Goal: Task Accomplishment & Management: Manage account settings

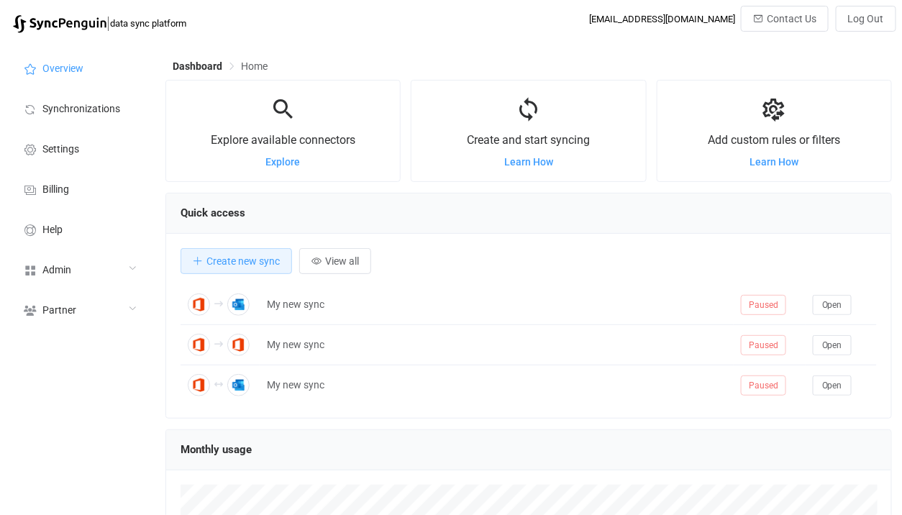
scroll to position [278, 726]
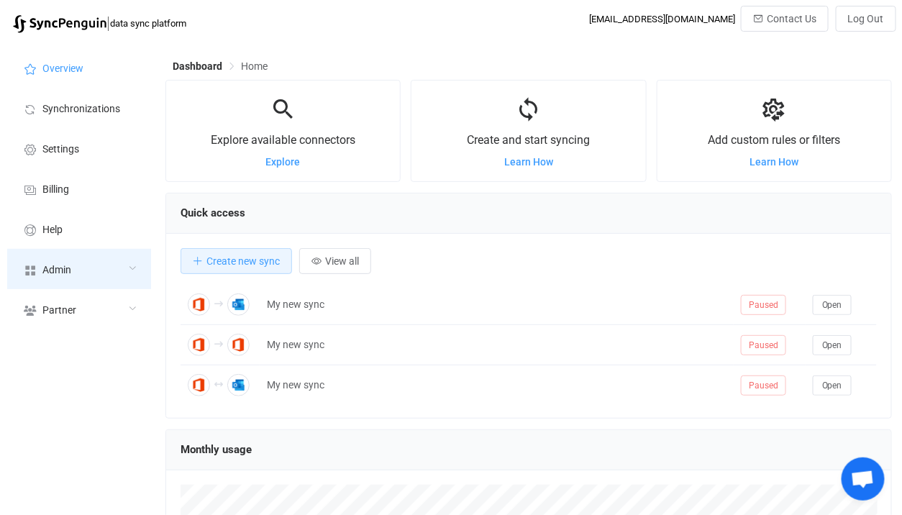
click at [35, 273] on icon at bounding box center [30, 270] width 17 height 13
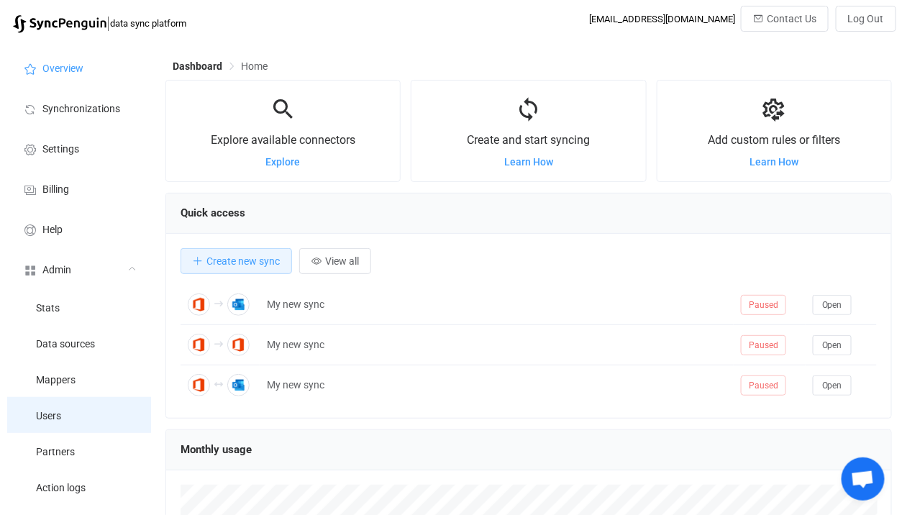
click at [58, 426] on li "Users" at bounding box center [79, 415] width 144 height 36
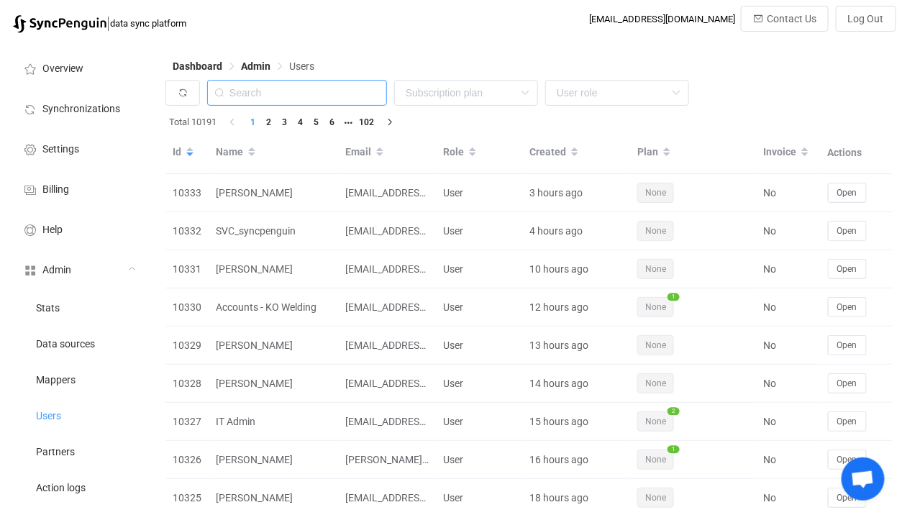
click at [291, 90] on input "text" at bounding box center [297, 93] width 180 height 26
paste input "eric.byers@fcp-nsn.gov"
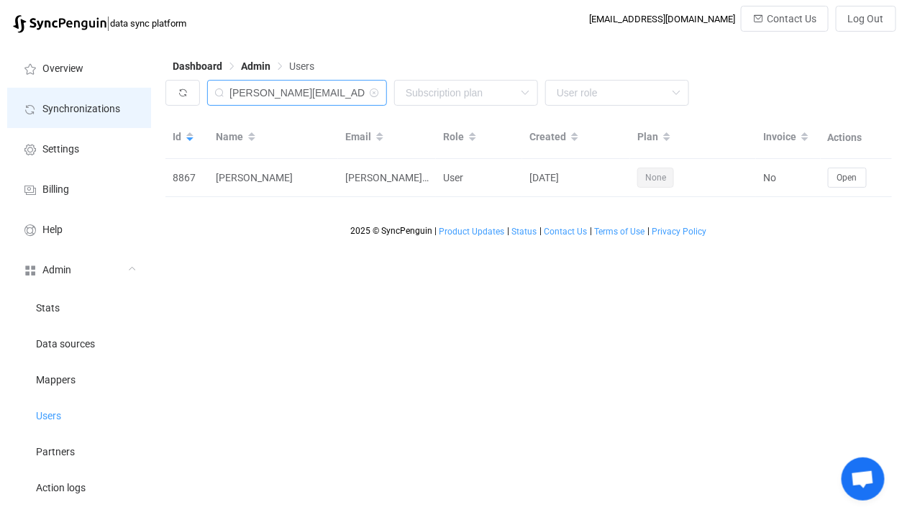
drag, startPoint x: 285, startPoint y: 91, endPoint x: 137, endPoint y: 100, distance: 149.1
click at [137, 100] on div "Overview Synchronizations Settings Billing Help Admin Stats Data sources Mapper…" at bounding box center [451, 404] width 902 height 728
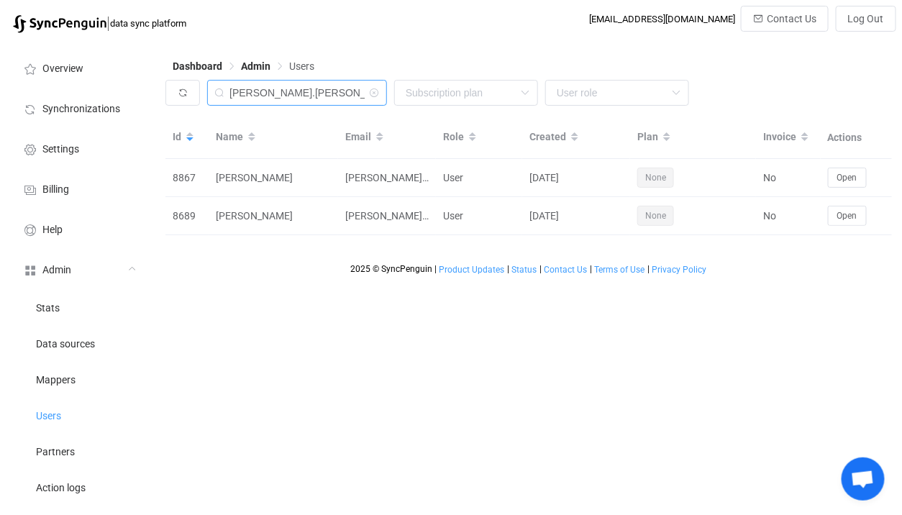
click at [299, 88] on input "eric.byers@f" at bounding box center [297, 93] width 180 height 26
paste input "@fcp-nsn.gov"
type input "fcp-nsn.gov"
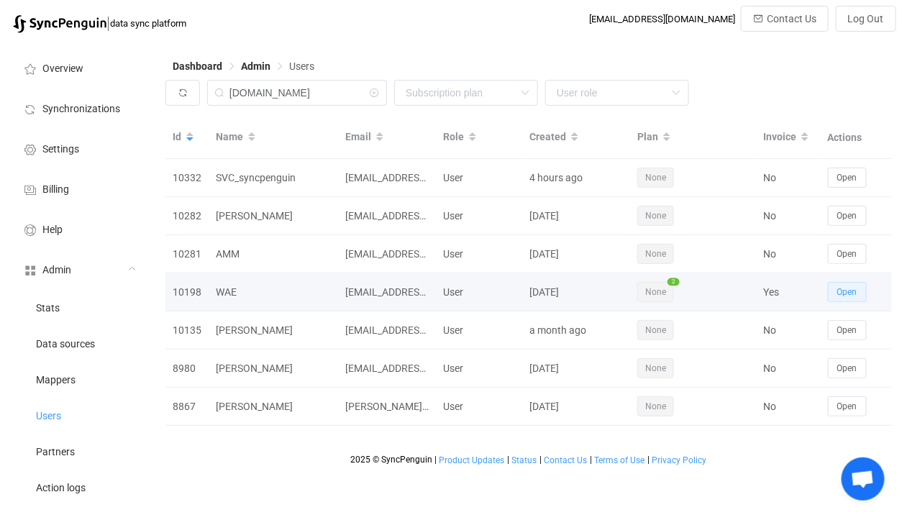
click at [846, 292] on span "Open" at bounding box center [847, 292] width 20 height 10
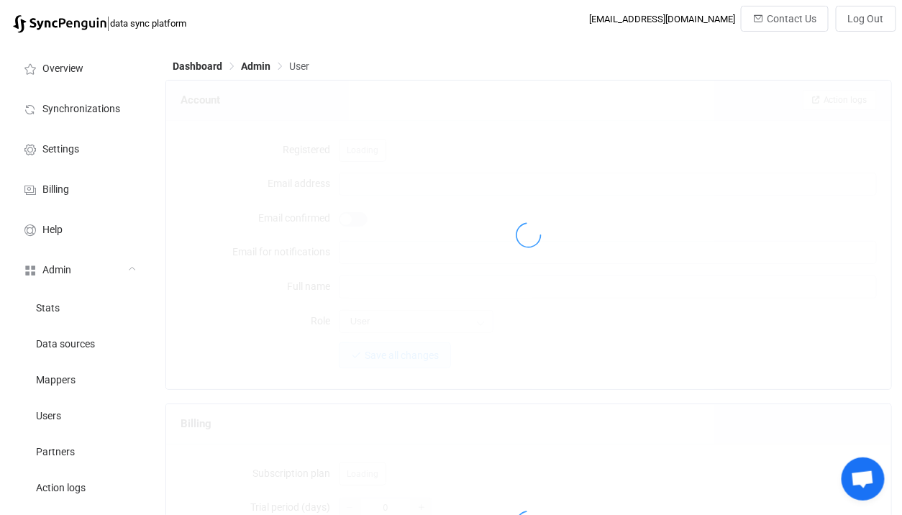
type input "wae@fcp-nsn.gov"
type input "WAE"
type input "14"
type input "2026-02-28"
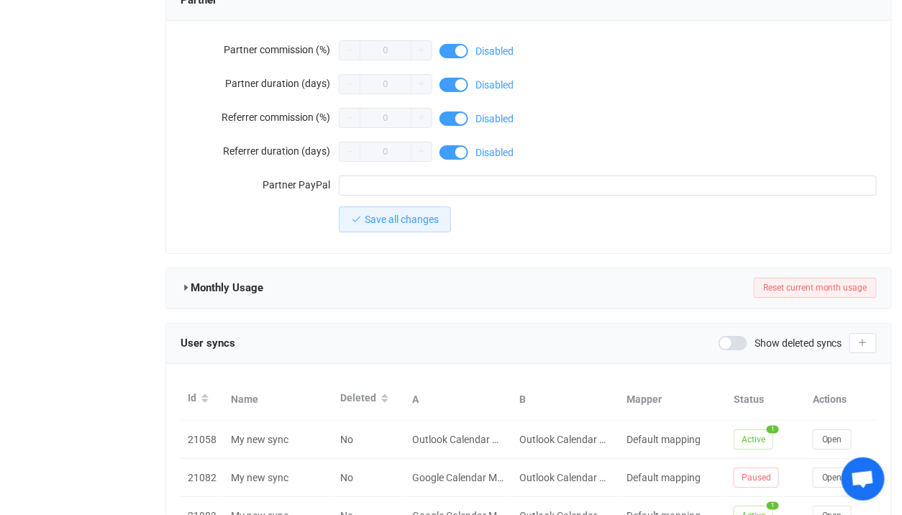
scroll to position [1379, 0]
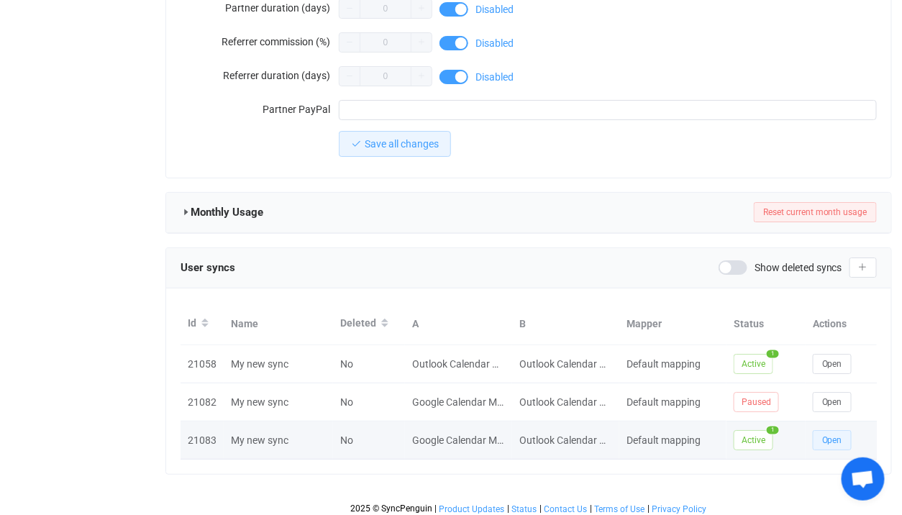
click at [838, 435] on span "Open" at bounding box center [832, 440] width 20 height 10
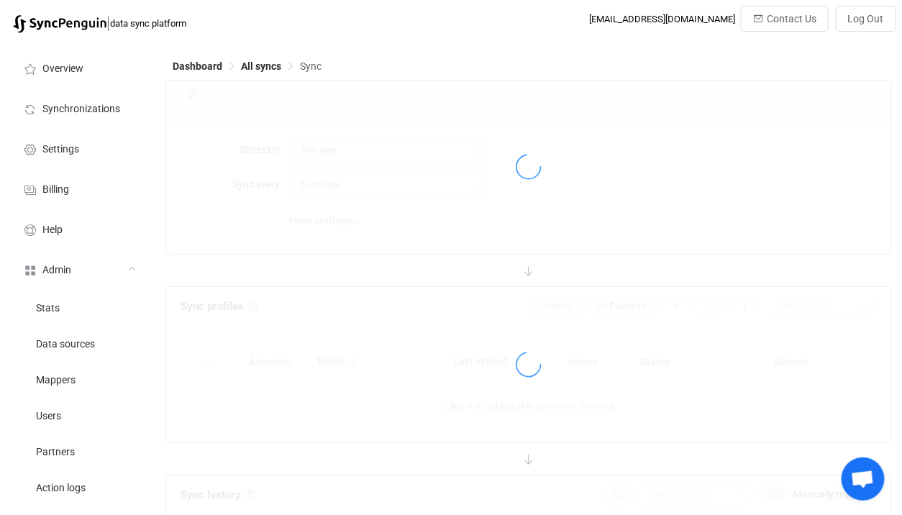
type input "10 minutes"
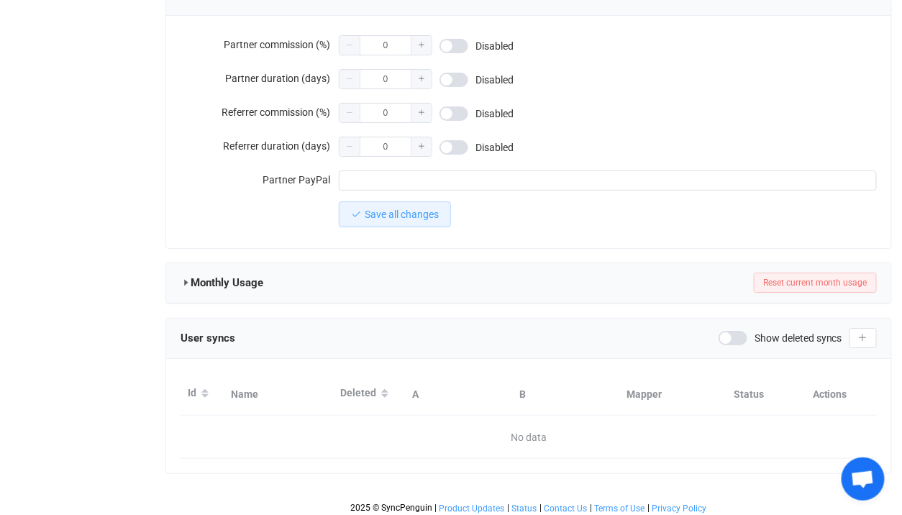
type input "wae@fcp-nsn.gov"
type input "WAE"
type input "14"
type input "2026-02-28"
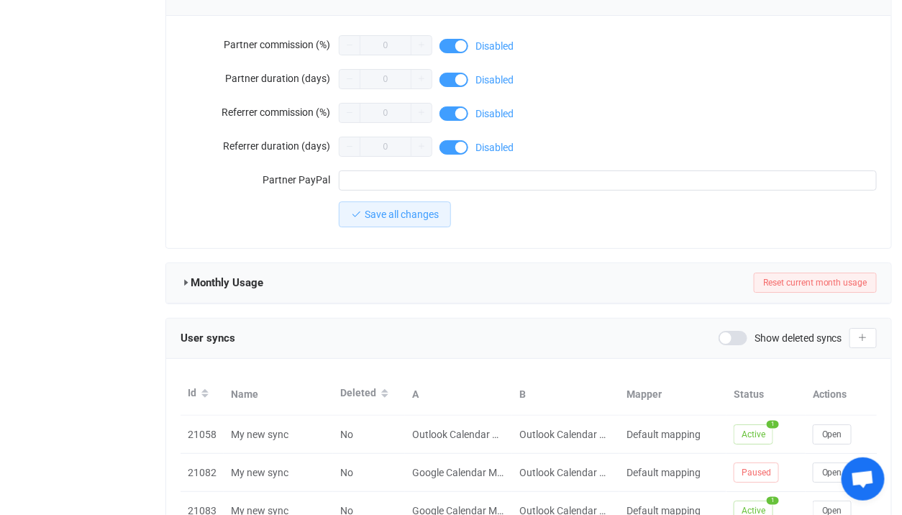
scroll to position [1379, 0]
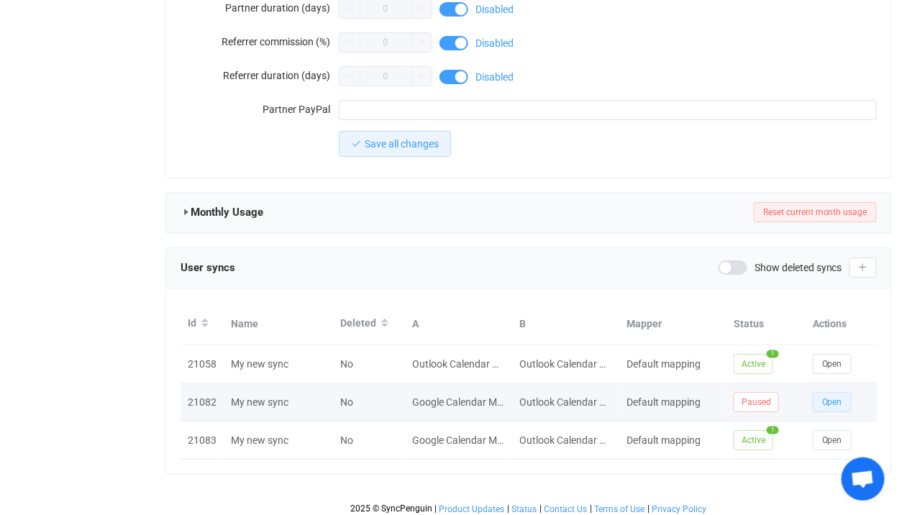
click at [816, 396] on button "Open" at bounding box center [832, 402] width 39 height 20
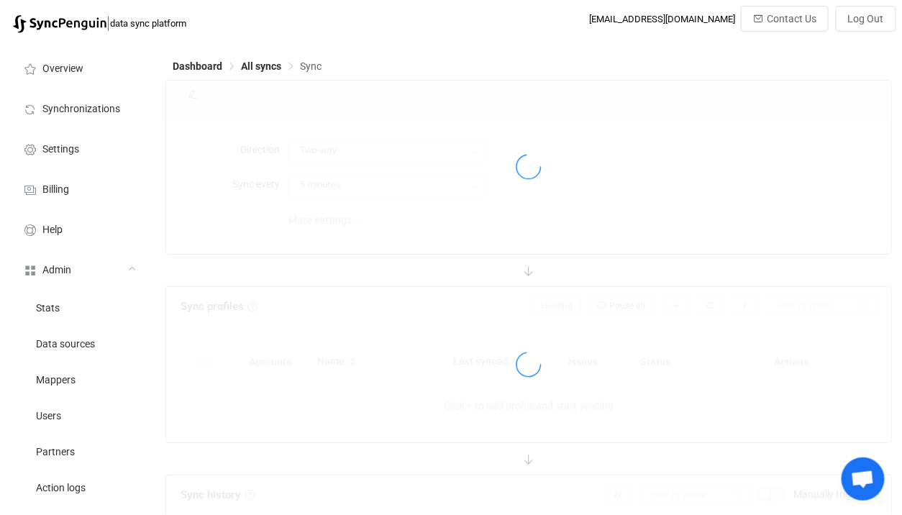
type input "10 minutes"
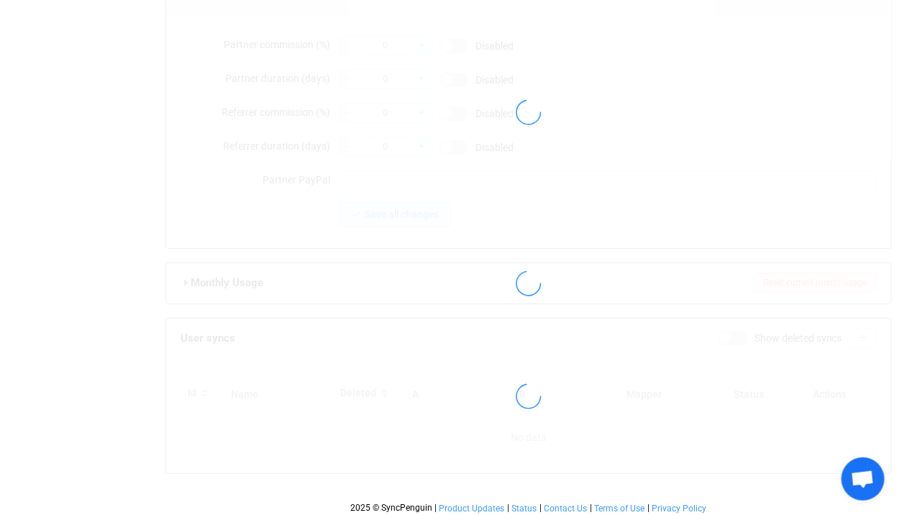
type input "wae@fcp-nsn.gov"
type input "WAE"
type input "14"
type input "2026-02-28"
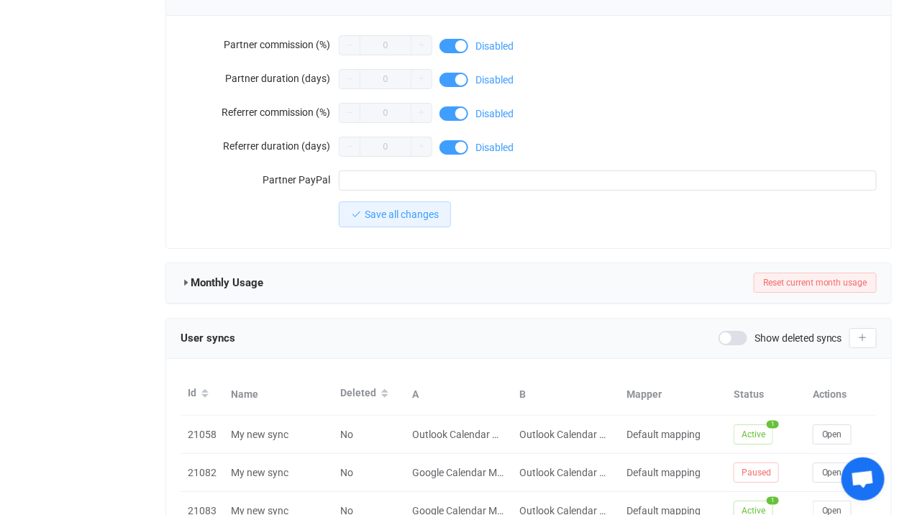
scroll to position [1379, 0]
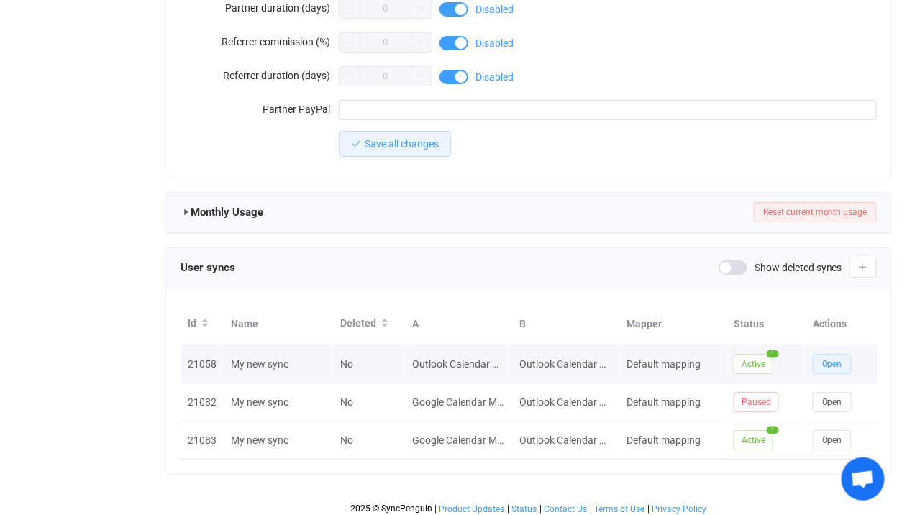
click at [828, 359] on span "Open" at bounding box center [832, 364] width 20 height 10
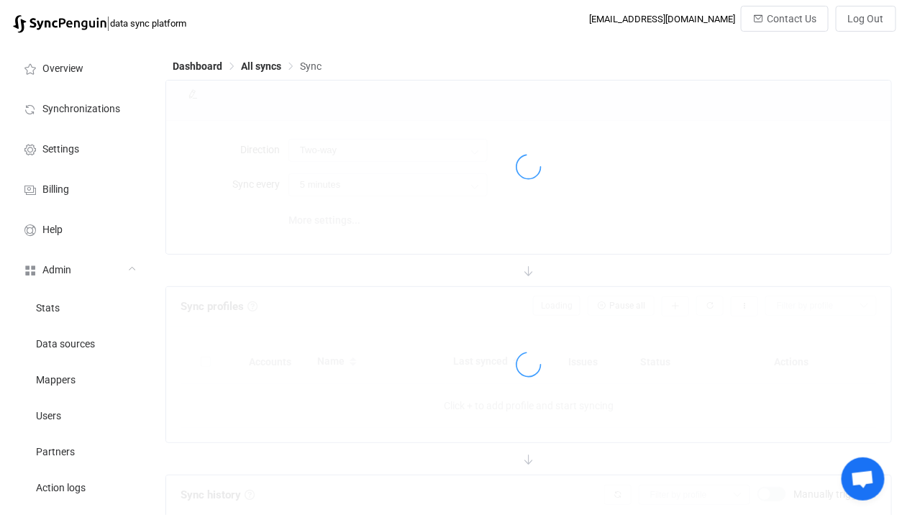
type input "10 minutes"
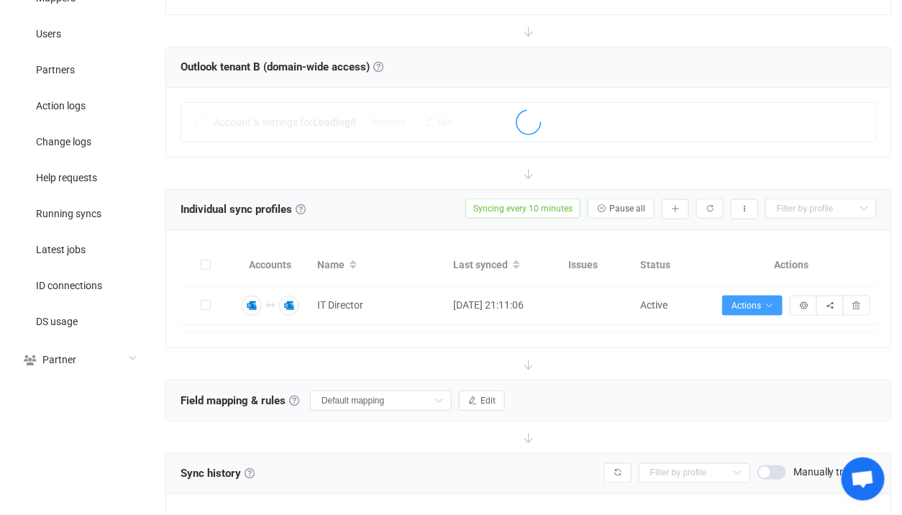
scroll to position [244, 0]
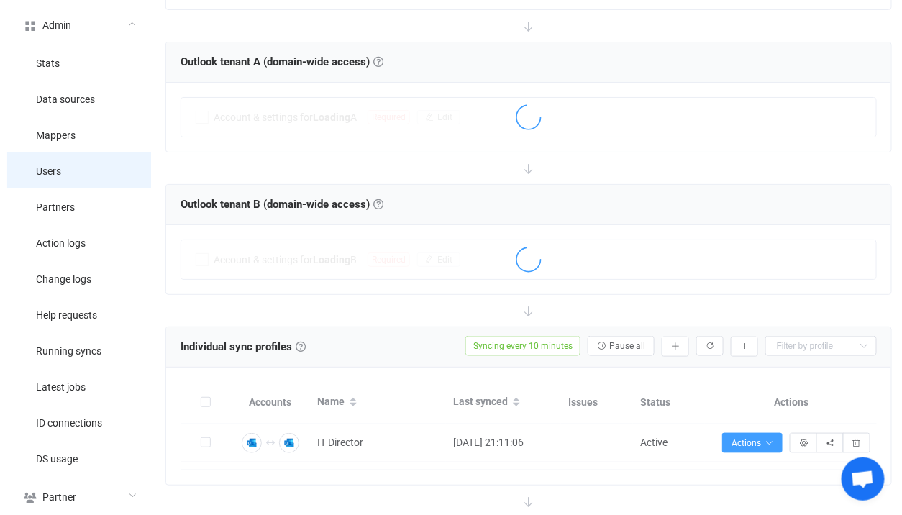
click at [45, 173] on span "Users" at bounding box center [48, 172] width 25 height 12
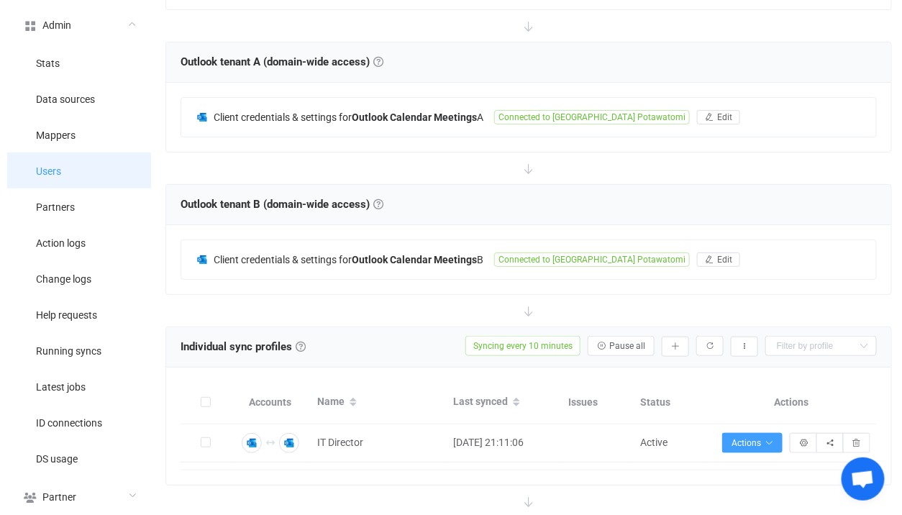
scroll to position [885, 0]
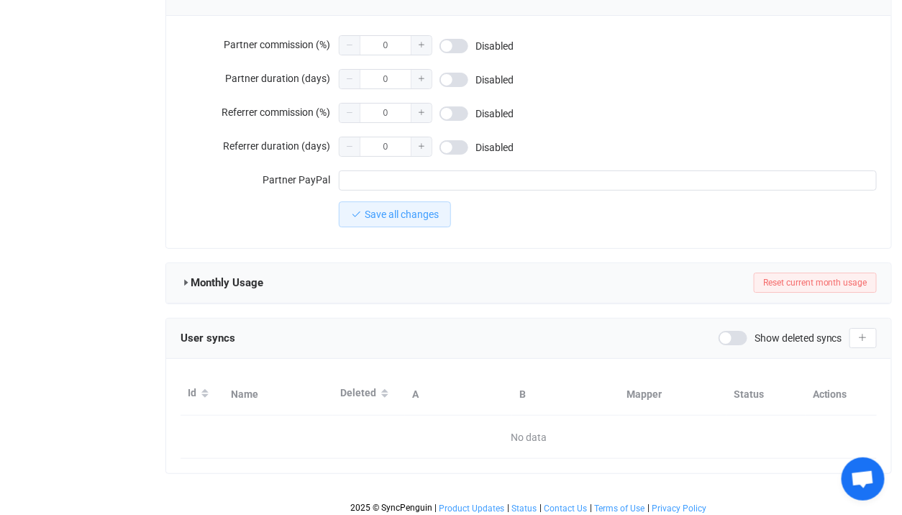
type input "wae@fcp-nsn.gov"
type input "WAE"
type input "14"
type input "2026-02-28"
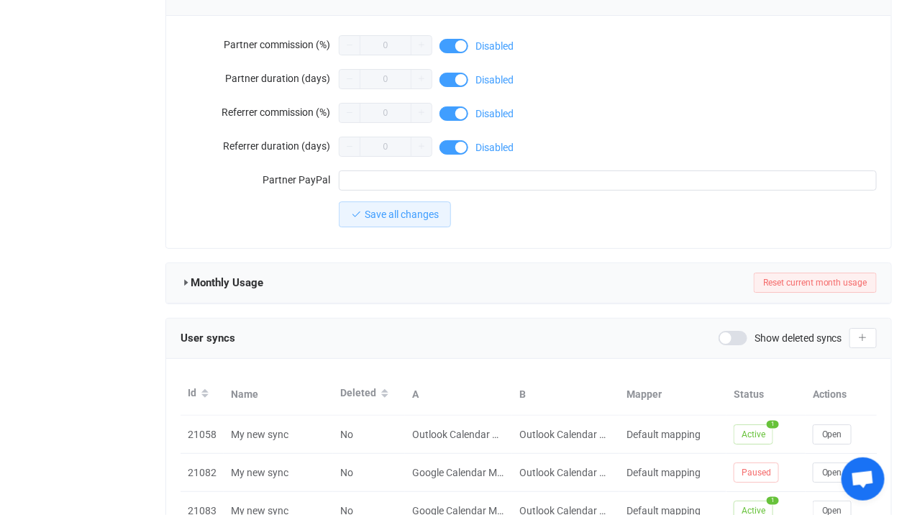
scroll to position [1379, 0]
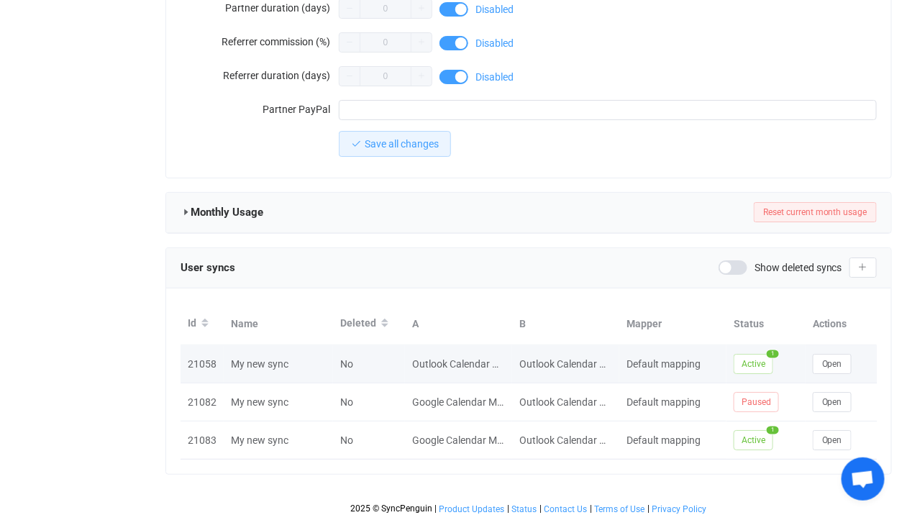
click at [193, 364] on div "21058" at bounding box center [201, 364] width 43 height 17
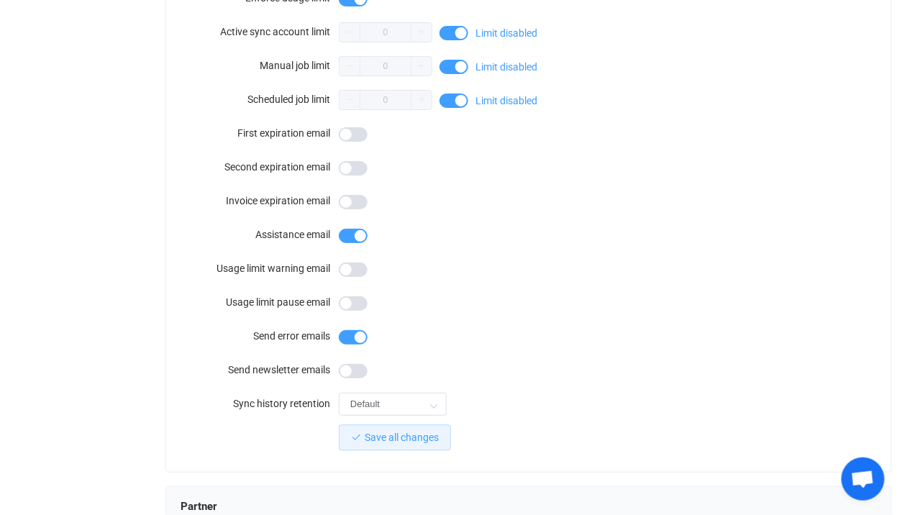
scroll to position [0, 0]
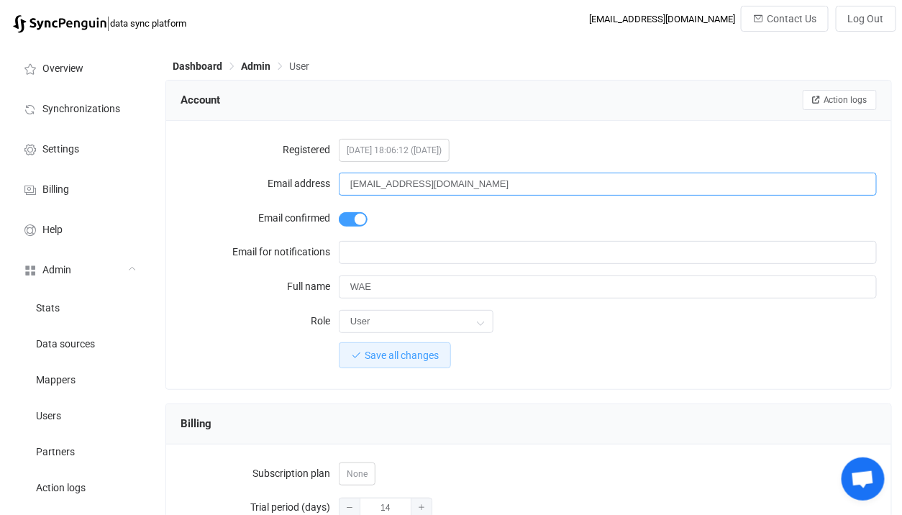
click at [409, 177] on input "wae@fcp-nsn.gov" at bounding box center [608, 184] width 538 height 23
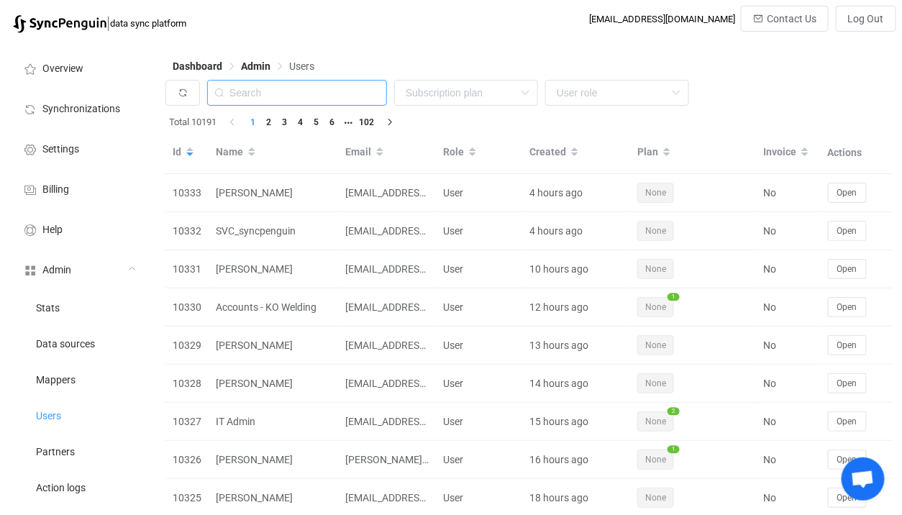
click at [350, 88] on input "text" at bounding box center [297, 93] width 180 height 26
paste input "[EMAIL_ADDRESS][DOMAIN_NAME]"
type input "[EMAIL_ADDRESS][DOMAIN_NAME]"
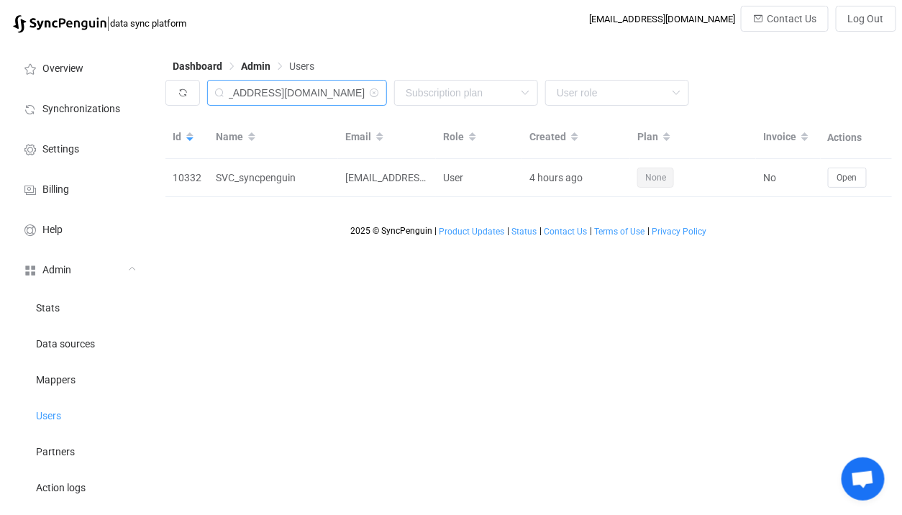
scroll to position [0, 0]
